Goal: Information Seeking & Learning: Find specific fact

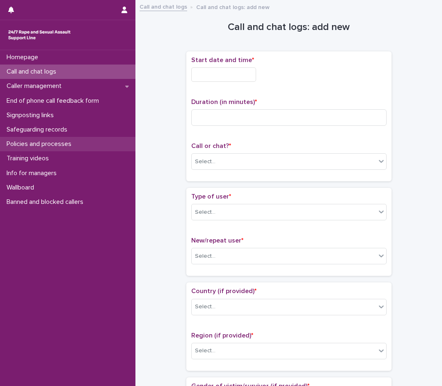
click at [49, 143] on p "Policies and processes" at bounding box center [40, 144] width 75 height 8
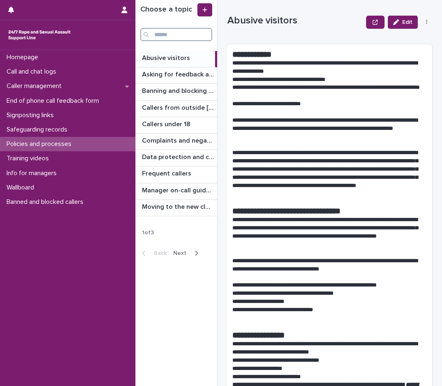
click at [184, 32] on input "Search" at bounding box center [176, 34] width 72 height 13
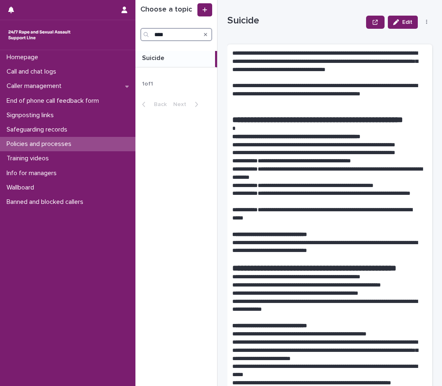
type input "****"
click at [179, 58] on p at bounding box center [177, 58] width 70 height 8
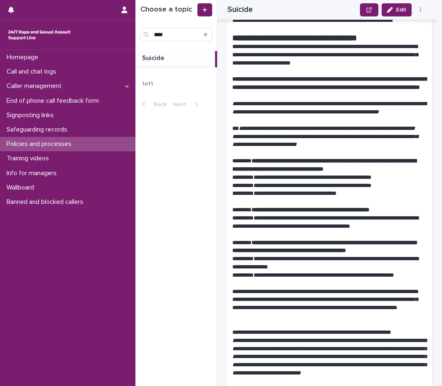
scroll to position [493, 0]
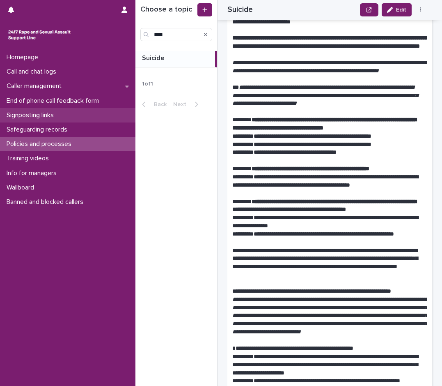
click at [44, 117] on p "Signposting links" at bounding box center [31, 115] width 57 height 8
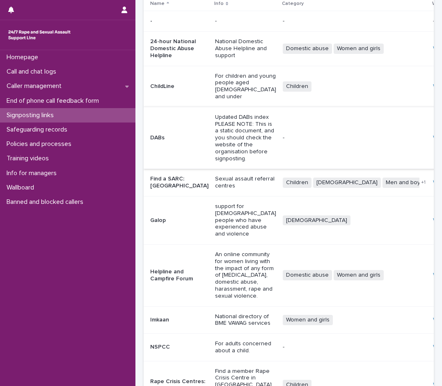
scroll to position [136, 0]
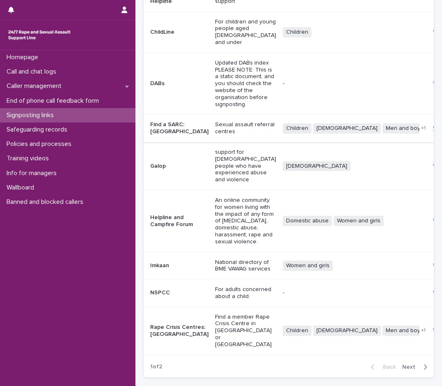
click at [433, 125] on link "Website" at bounding box center [443, 128] width 21 height 6
